Goal: Check status: Check status

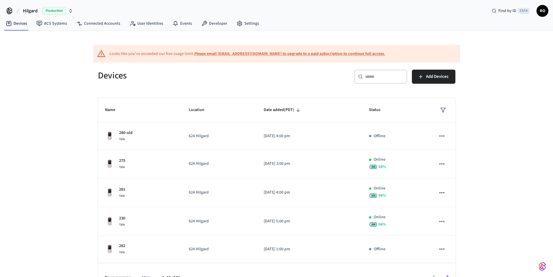
click at [393, 81] on div "​ ​" at bounding box center [380, 77] width 53 height 14
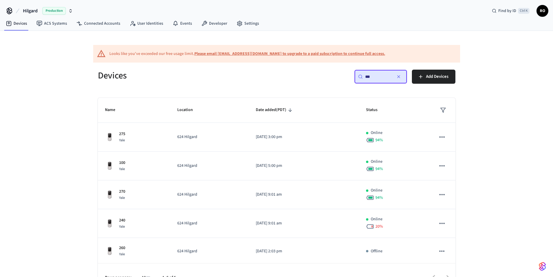
type input "***"
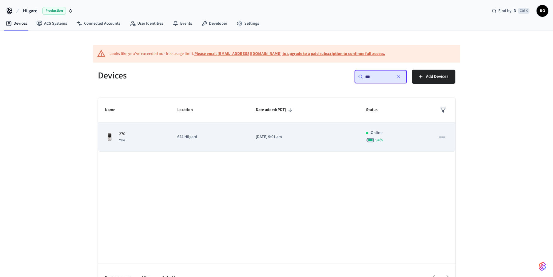
click at [218, 144] on td "624 Hilgard" at bounding box center [209, 137] width 79 height 29
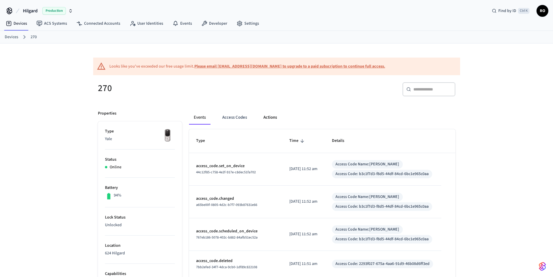
click at [271, 121] on button "Actions" at bounding box center [270, 118] width 23 height 14
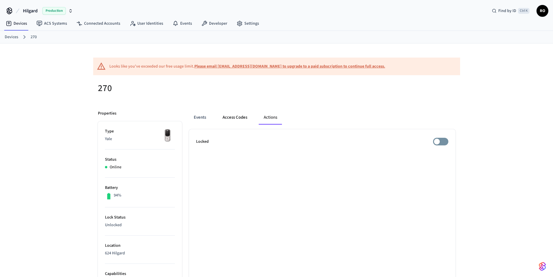
click at [229, 123] on button "Access Codes" at bounding box center [235, 118] width 34 height 14
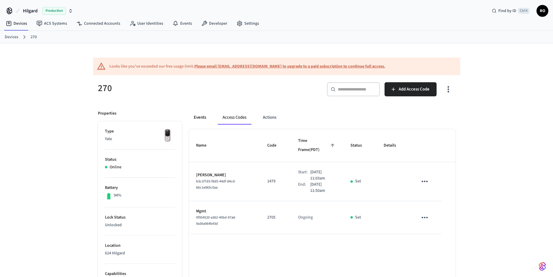
click at [201, 119] on button "Events" at bounding box center [200, 118] width 22 height 14
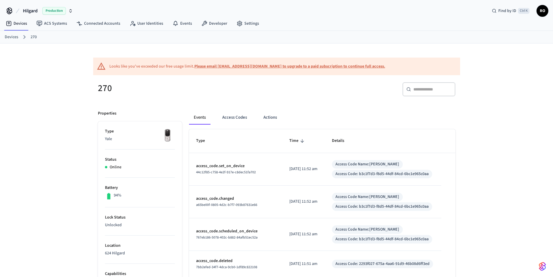
click at [344, 97] on div "​ ​" at bounding box center [367, 91] width 175 height 19
